Goal: Task Accomplishment & Management: Manage account settings

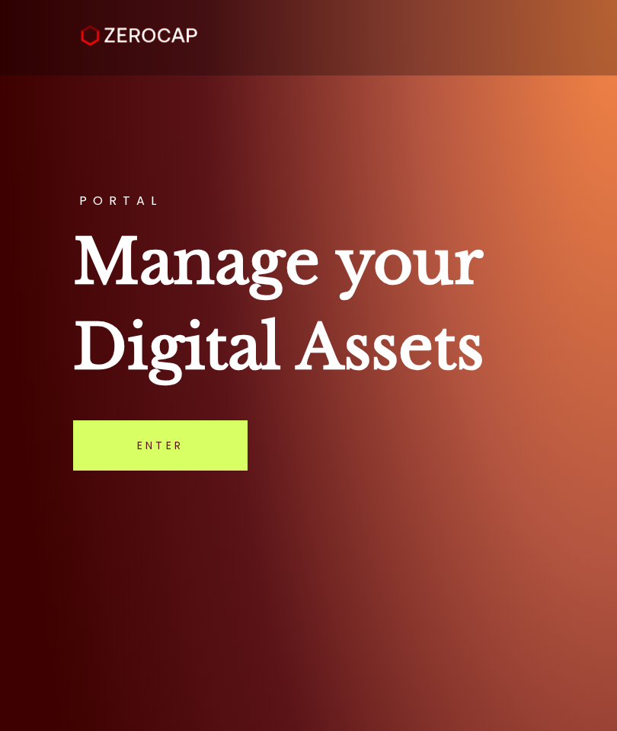
click at [220, 460] on link "Enter" at bounding box center [160, 445] width 174 height 50
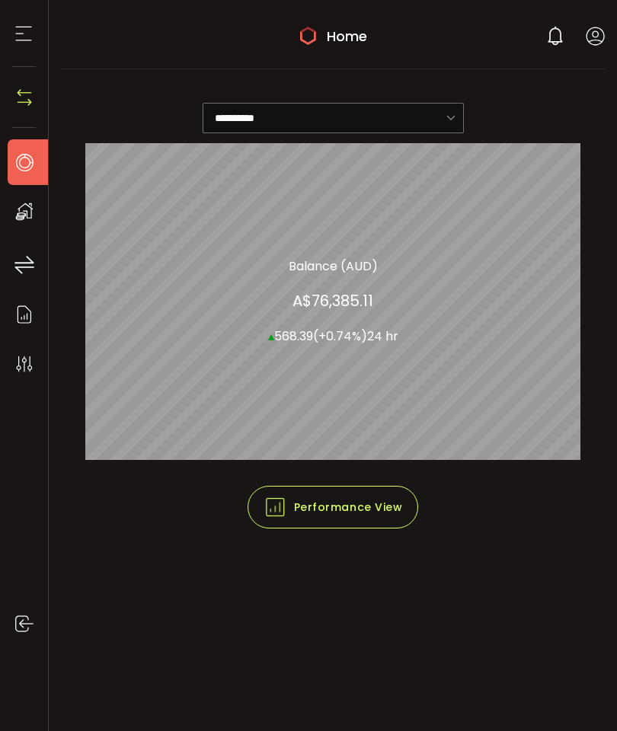
click at [598, 37] on icon at bounding box center [595, 36] width 19 height 19
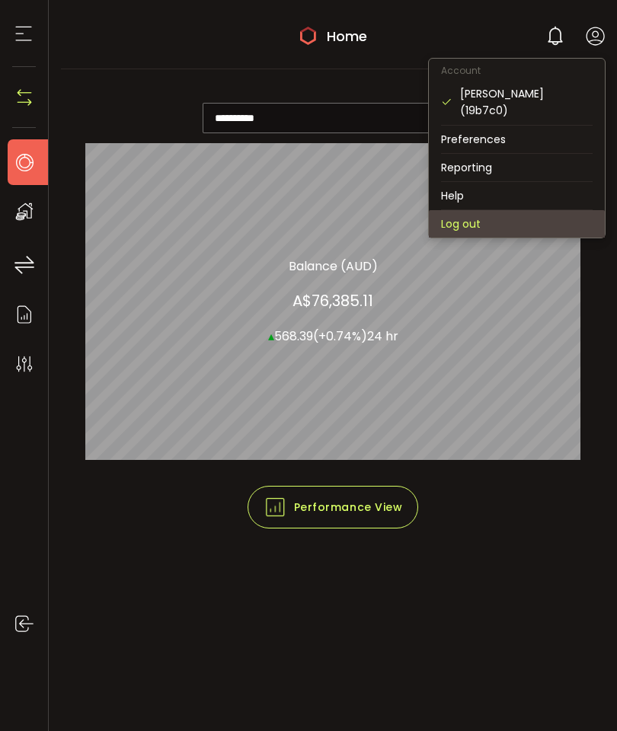
click at [477, 210] on li "Log out" at bounding box center [517, 223] width 176 height 27
